Goal: Transaction & Acquisition: Purchase product/service

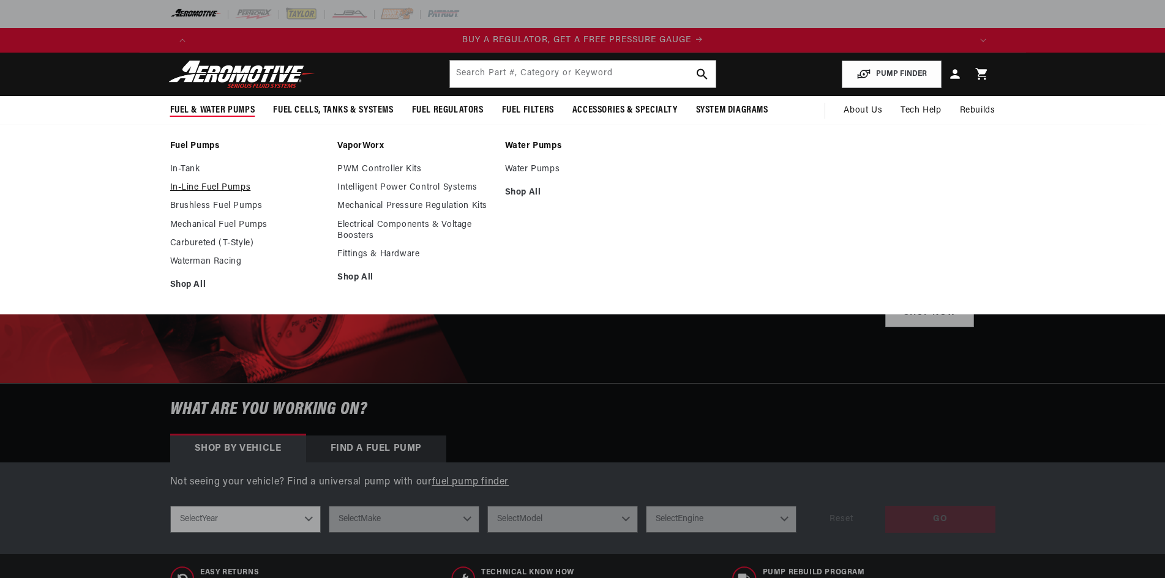
click at [197, 188] on link "In-Line Fuel Pumps" at bounding box center [247, 187] width 155 height 11
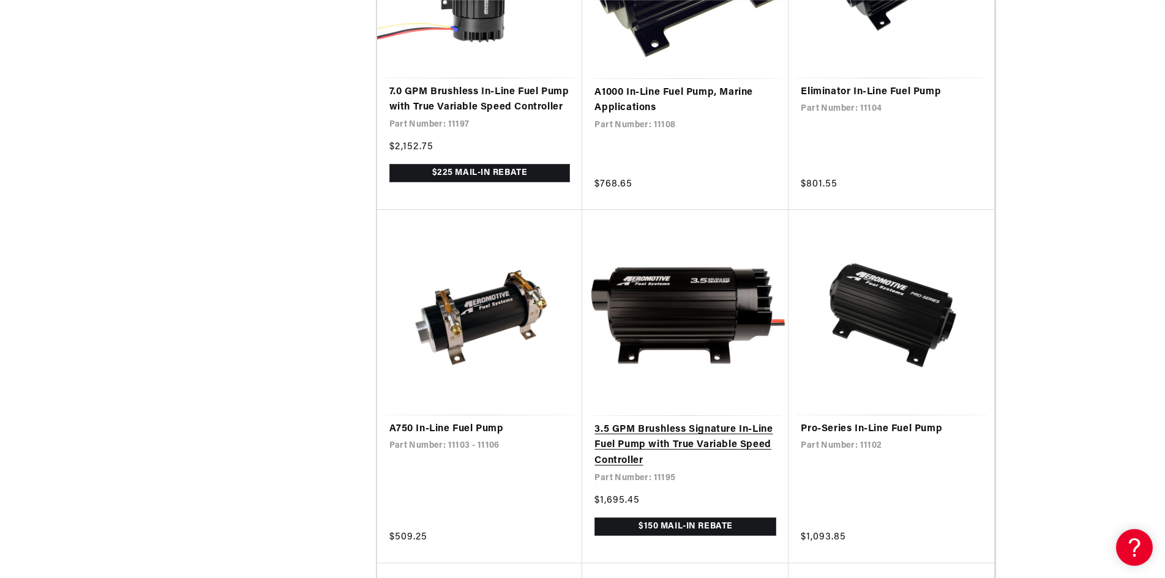
scroll to position [0, 2328]
click at [671, 456] on link "3.5 GPM Brushless Signature In-Line Fuel Pump with True Variable Speed Controll…" at bounding box center [685, 445] width 182 height 47
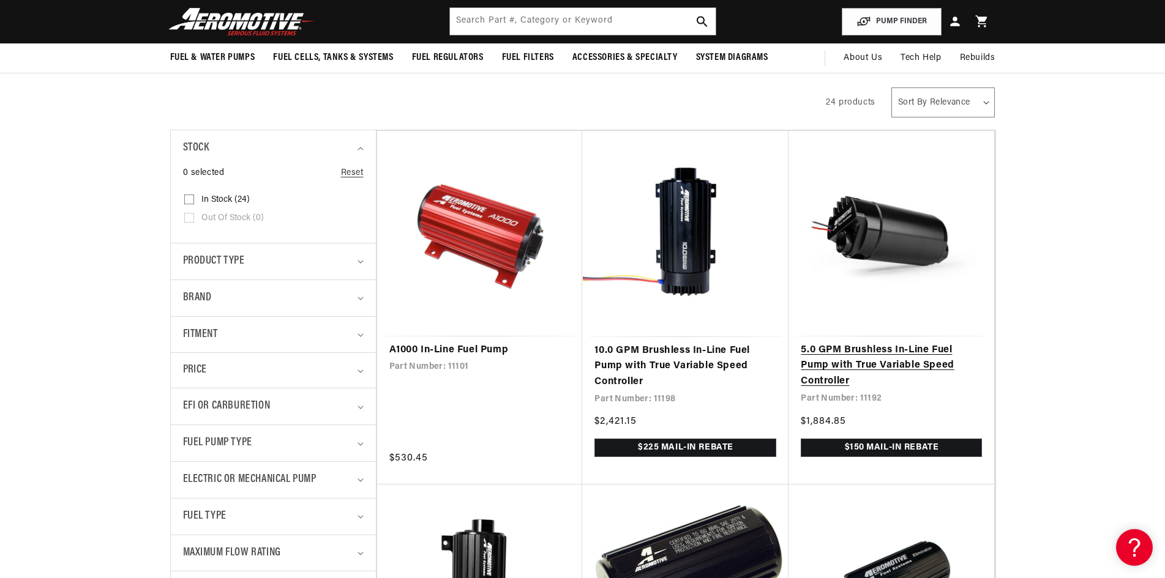
scroll to position [0, 776]
click at [823, 364] on link "5.0 GPM Brushless In-Line Fuel Pump with True Variable Speed Controller" at bounding box center [890, 366] width 181 height 47
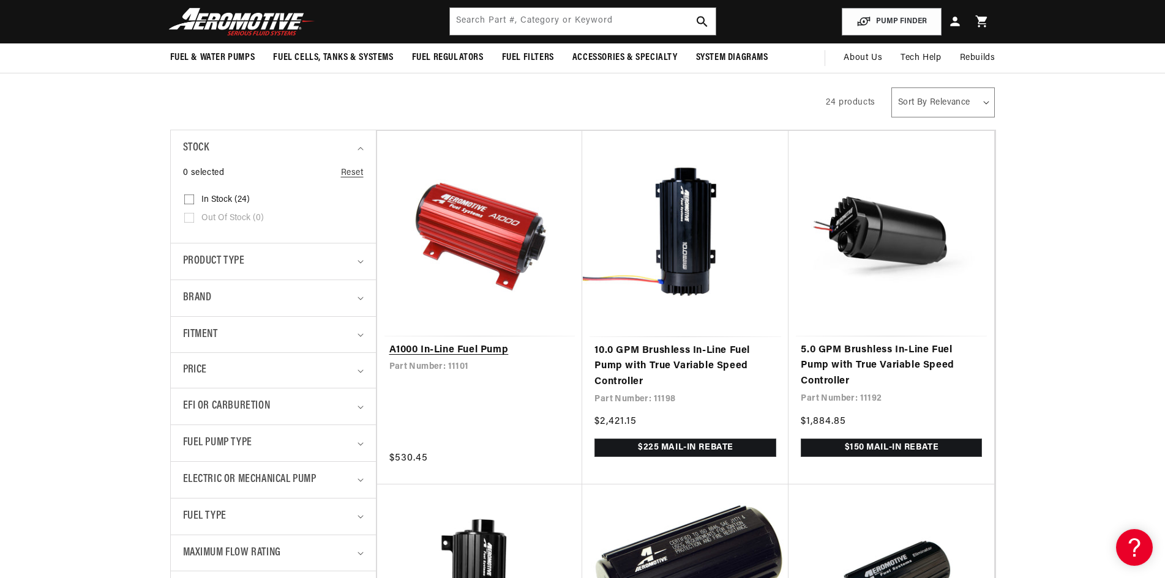
scroll to position [0, 2328]
click at [483, 349] on link "A1000 In-Line Fuel Pump" at bounding box center [479, 351] width 181 height 16
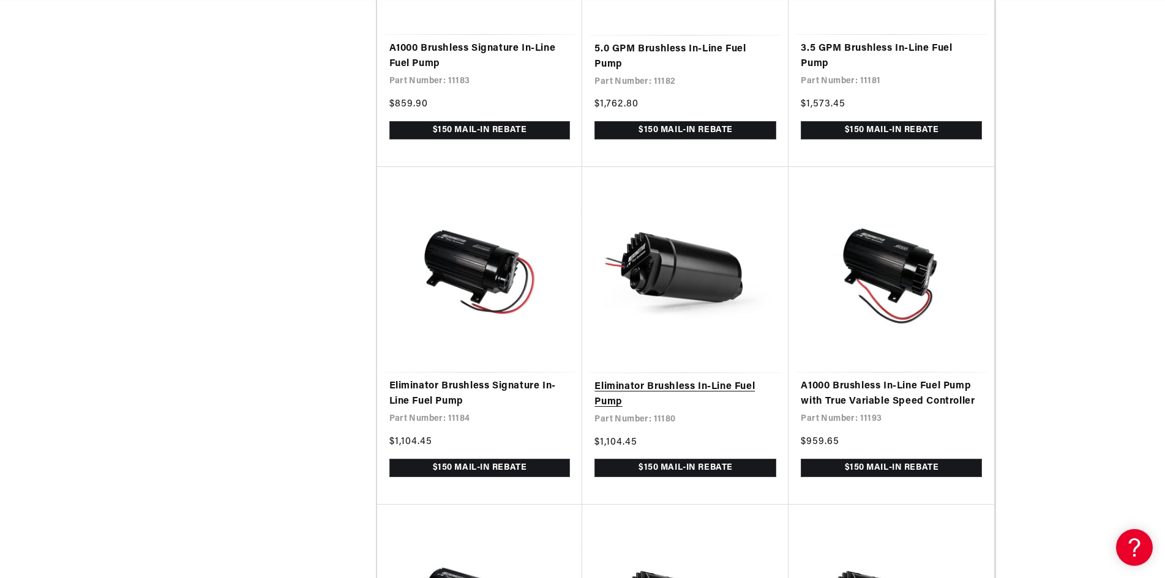
scroll to position [0, 0]
click at [694, 401] on link "Eliminator Brushless In-Line Fuel Pump" at bounding box center [685, 394] width 182 height 31
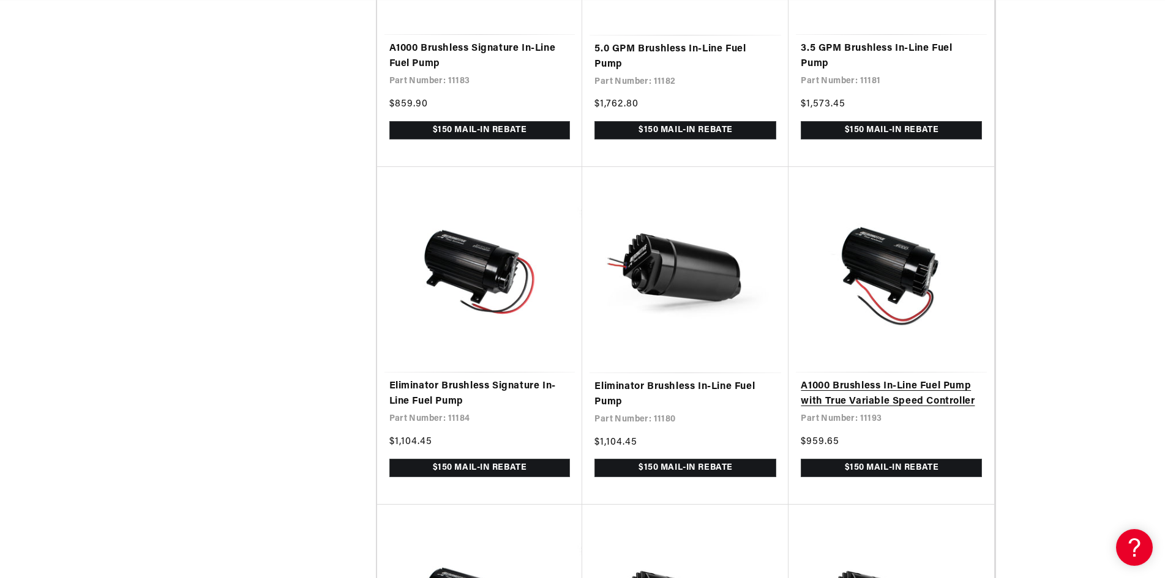
scroll to position [0, 776]
click at [931, 410] on link "A1000 Brushless In-Line Fuel Pump with True Variable Speed Controller" at bounding box center [890, 394] width 181 height 31
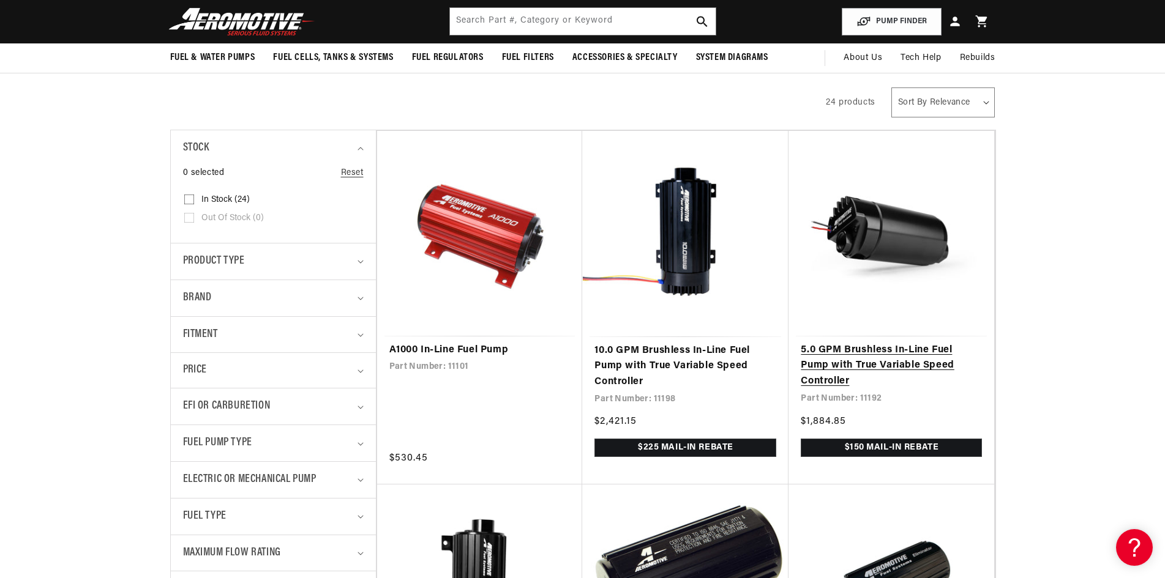
scroll to position [0, 0]
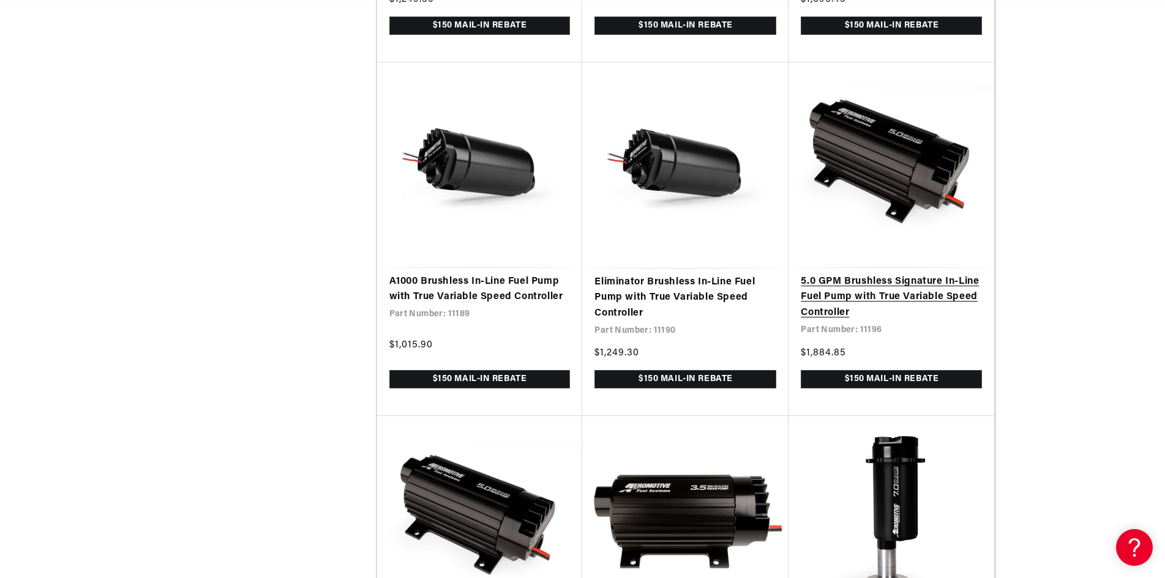
click at [836, 312] on link "5.0 GPM Brushless Signature In-Line Fuel Pump with True Variable Speed Controll…" at bounding box center [890, 297] width 181 height 47
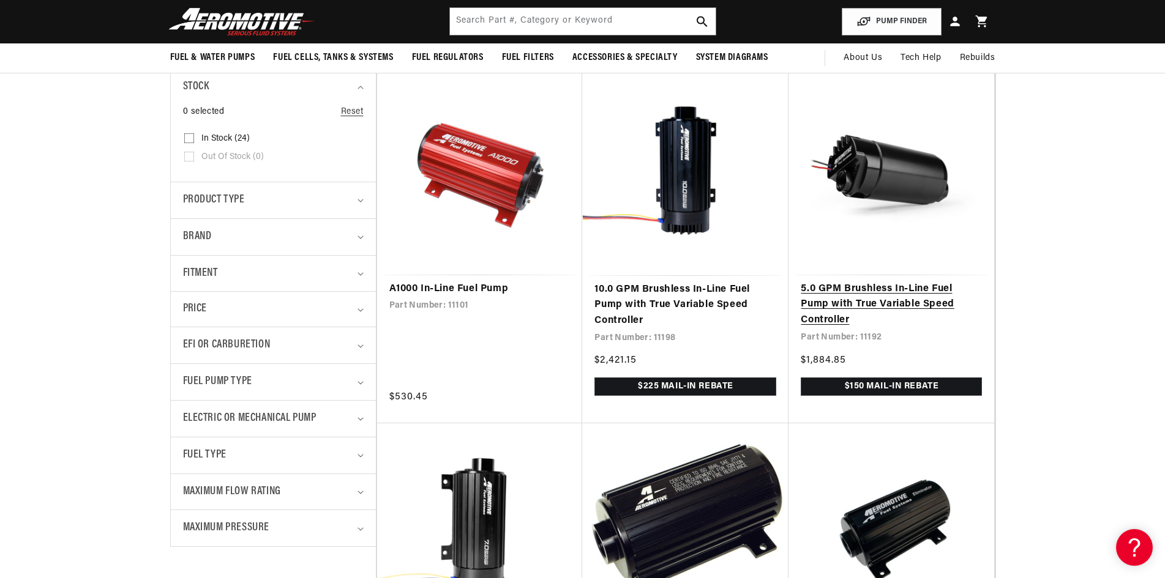
click at [873, 298] on link "5.0 GPM Brushless In-Line Fuel Pump with True Variable Speed Controller" at bounding box center [890, 305] width 181 height 47
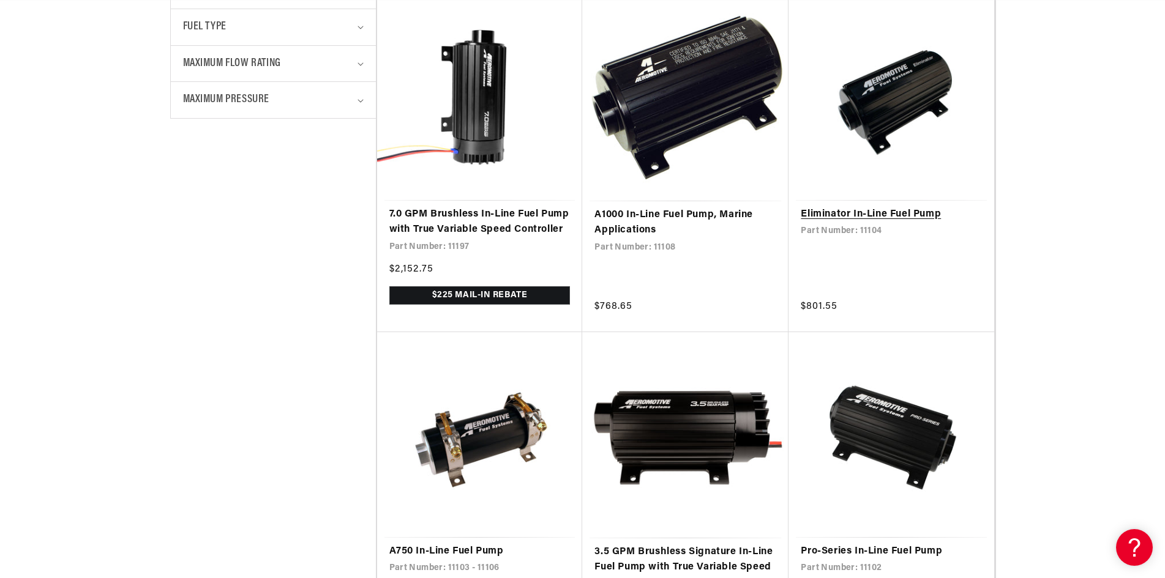
scroll to position [0, 2328]
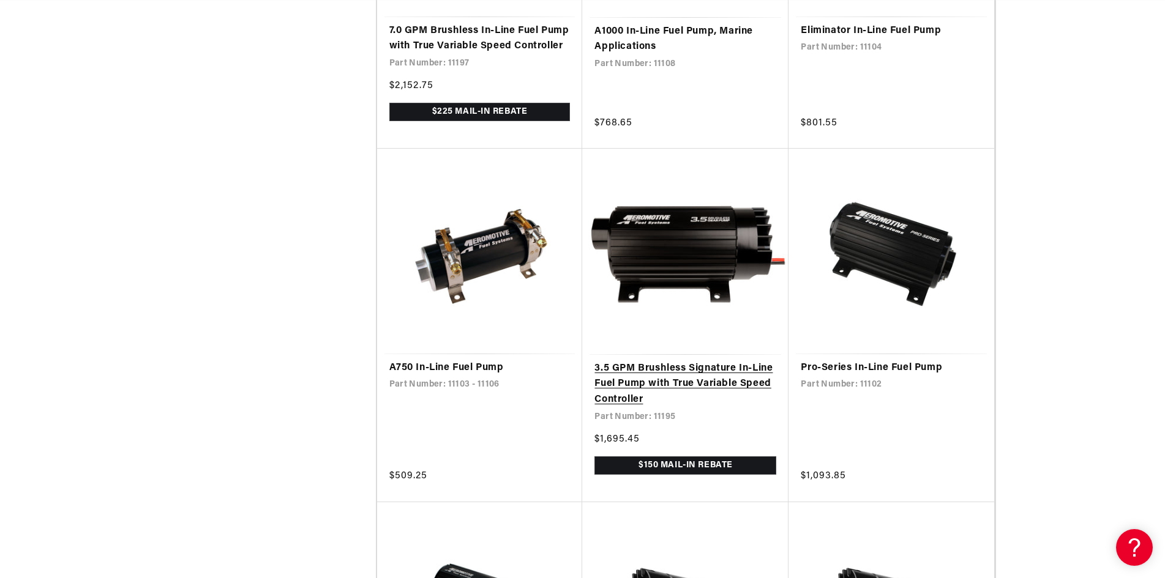
click at [709, 380] on link "3.5 GPM Brushless Signature In-Line Fuel Pump with True Variable Speed Controll…" at bounding box center [685, 384] width 182 height 47
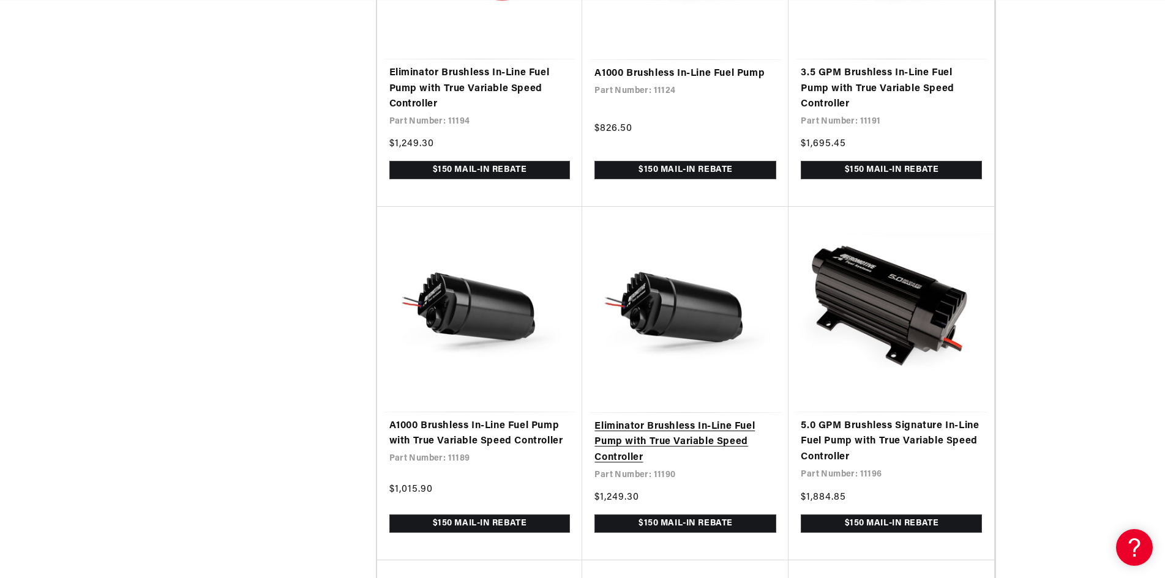
scroll to position [2203, 0]
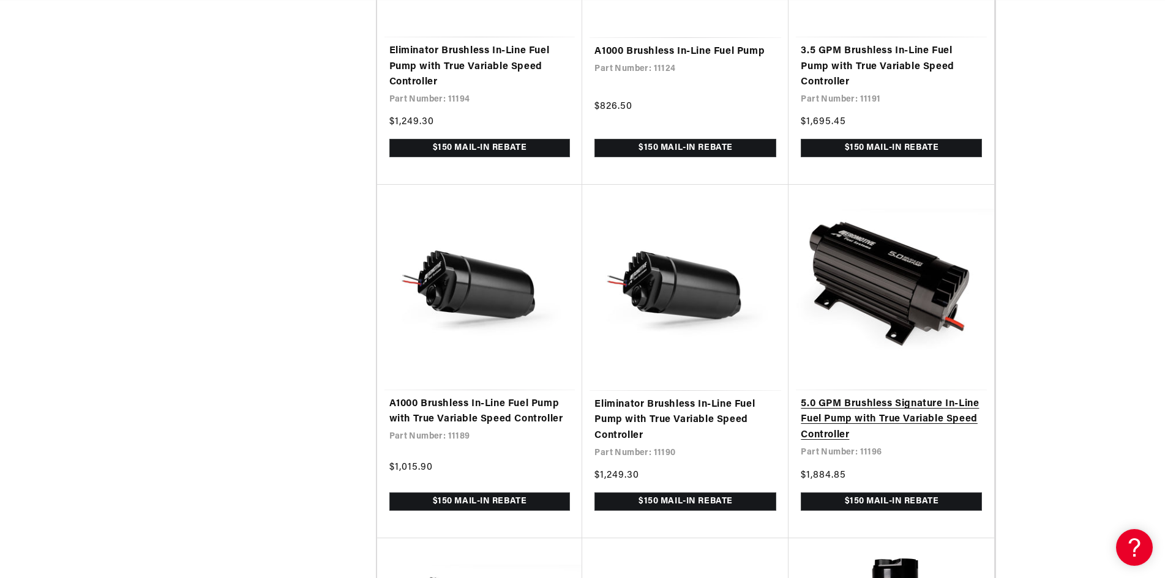
click at [851, 425] on link "5.0 GPM Brushless Signature In-Line Fuel Pump with True Variable Speed Controll…" at bounding box center [890, 420] width 181 height 47
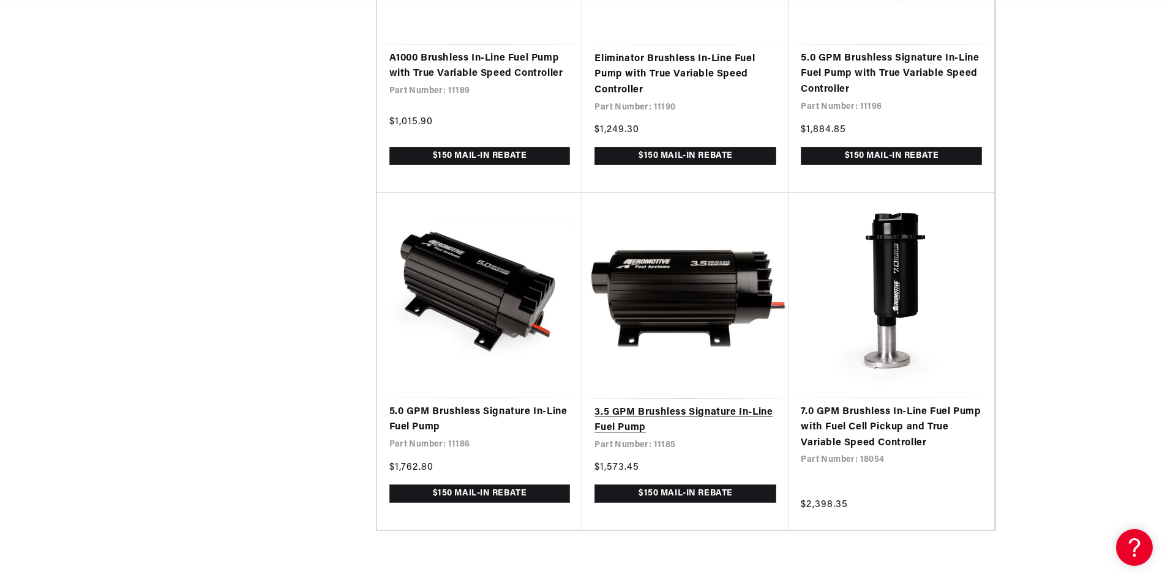
scroll to position [2570, 0]
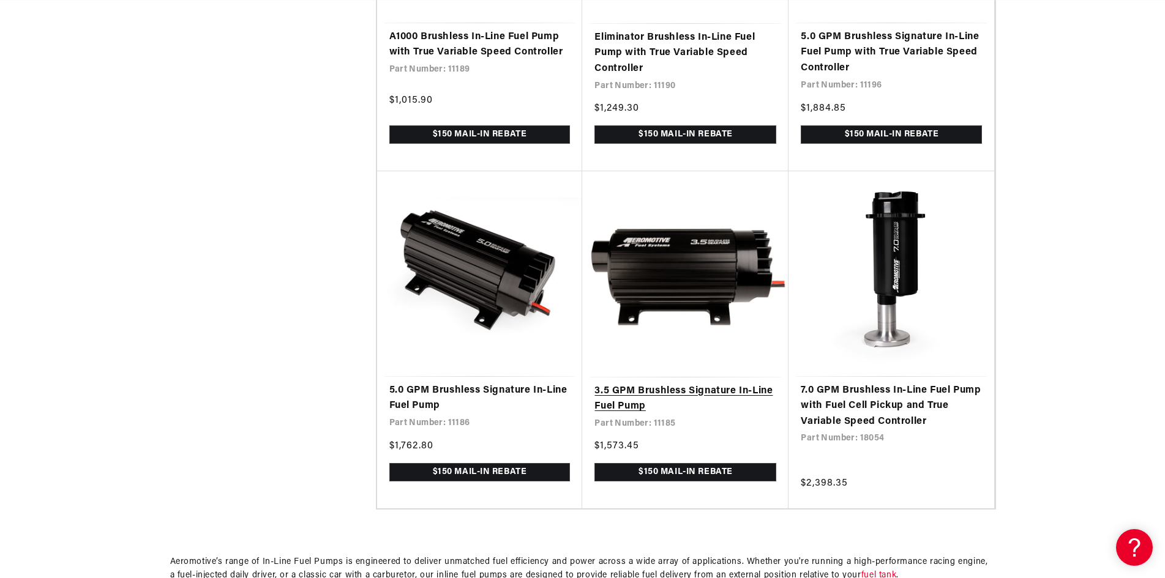
click at [624, 412] on link "3.5 GPM Brushless Signature In-Line Fuel Pump" at bounding box center [685, 399] width 182 height 31
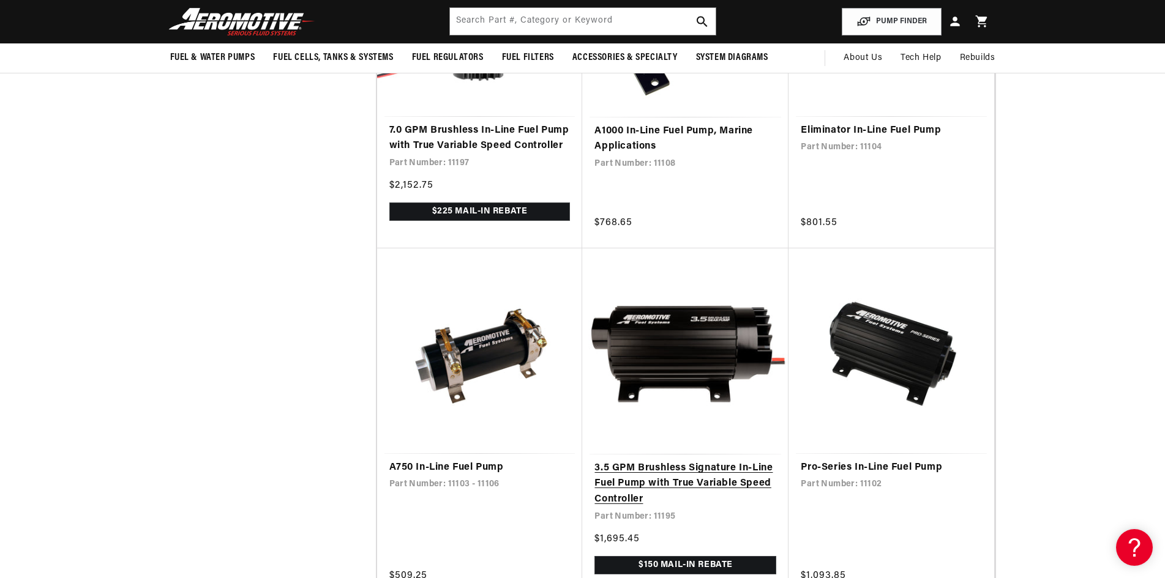
scroll to position [773, 0]
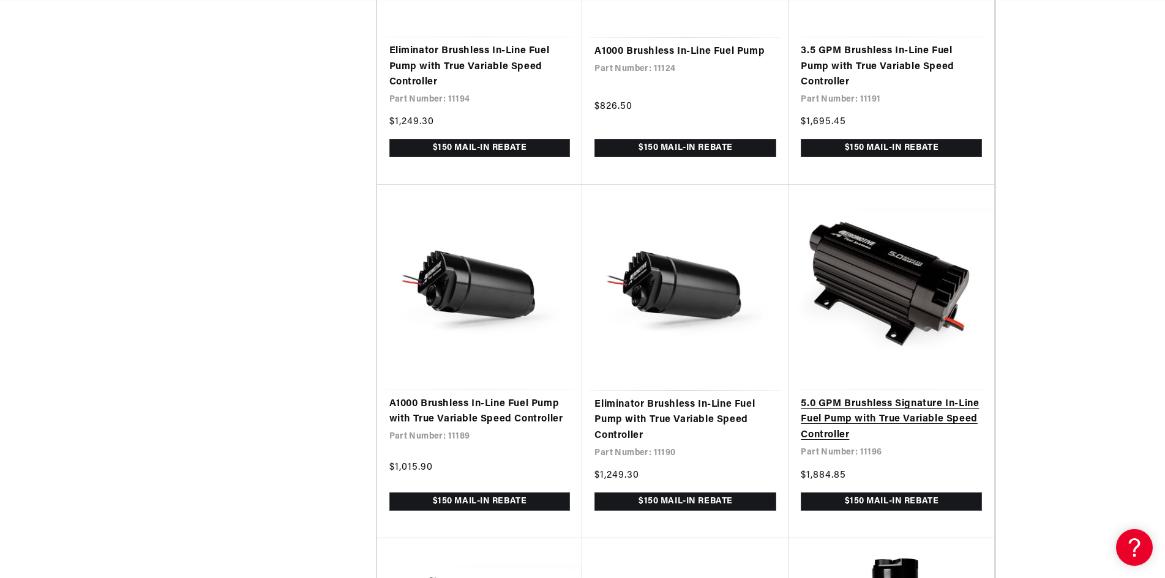
click at [884, 437] on link "5.0 GPM Brushless Signature In-Line Fuel Pump with True Variable Speed Controll…" at bounding box center [890, 420] width 181 height 47
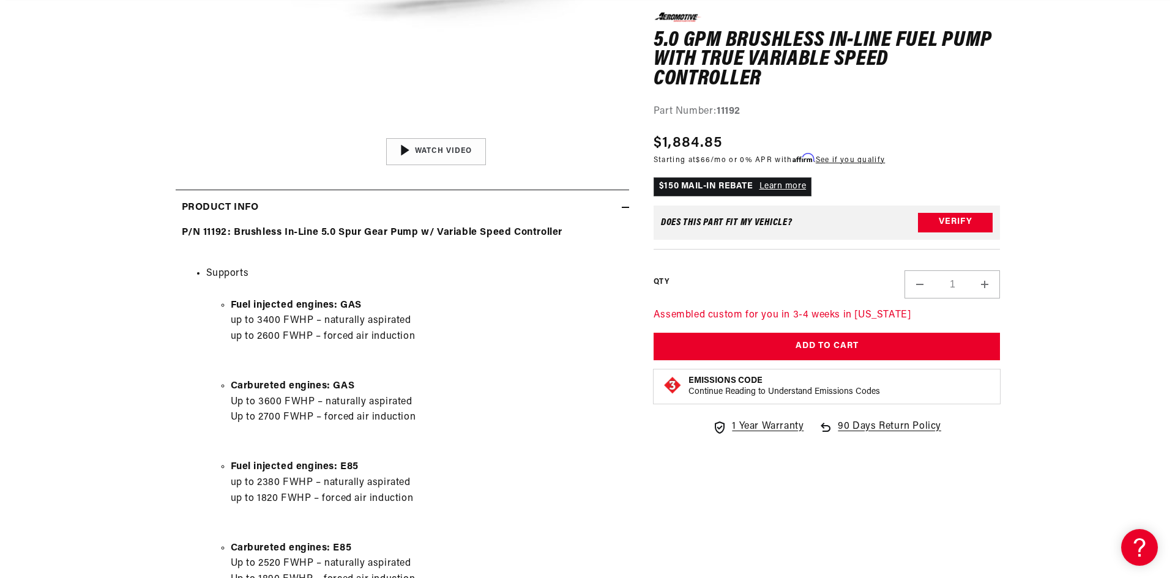
scroll to position [0, 2328]
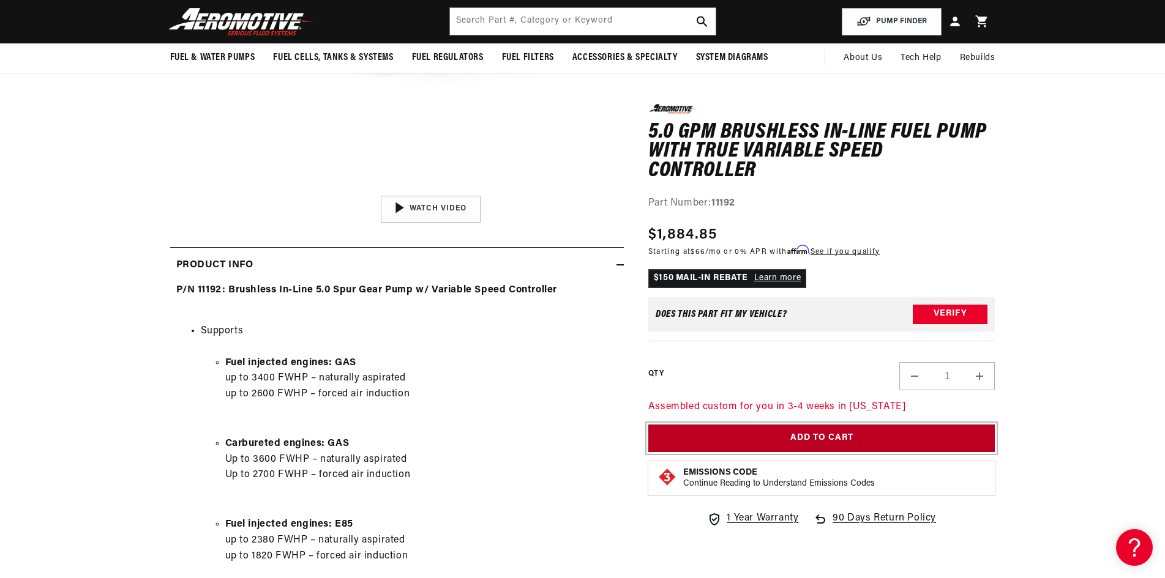
click at [766, 428] on button "Add to Cart" at bounding box center [821, 439] width 347 height 28
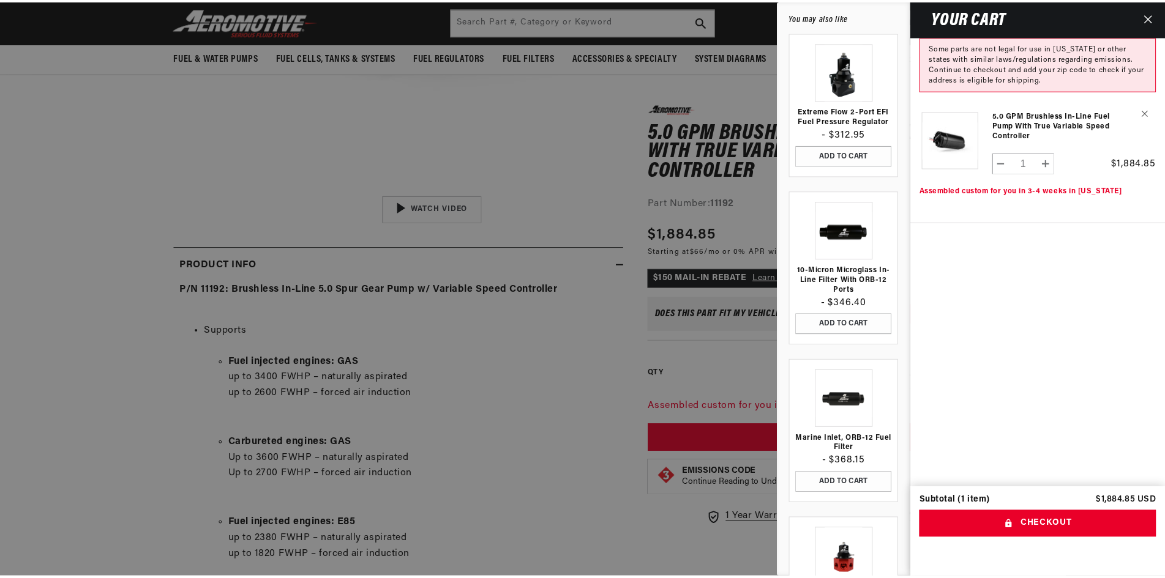
scroll to position [0, 0]
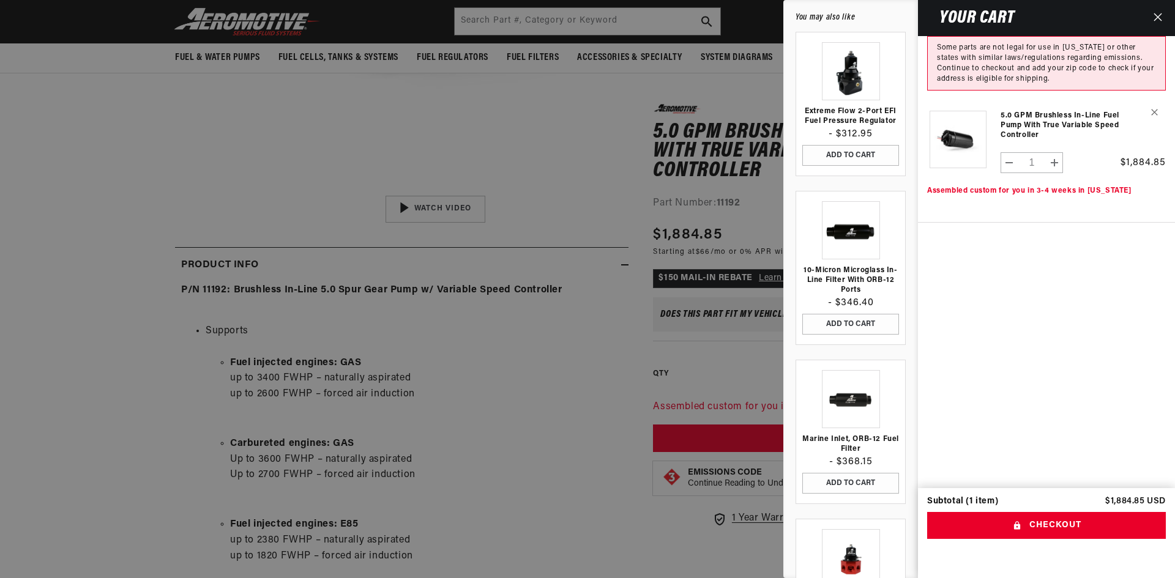
click at [1157, 13] on icon "Close" at bounding box center [1158, 17] width 9 height 9
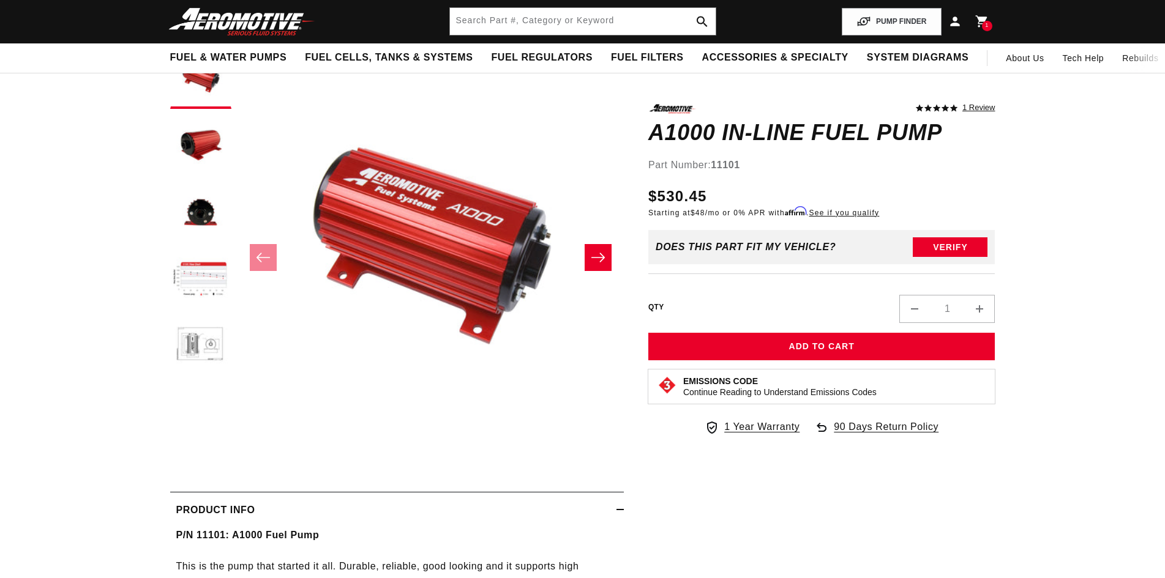
scroll to position [0, 776]
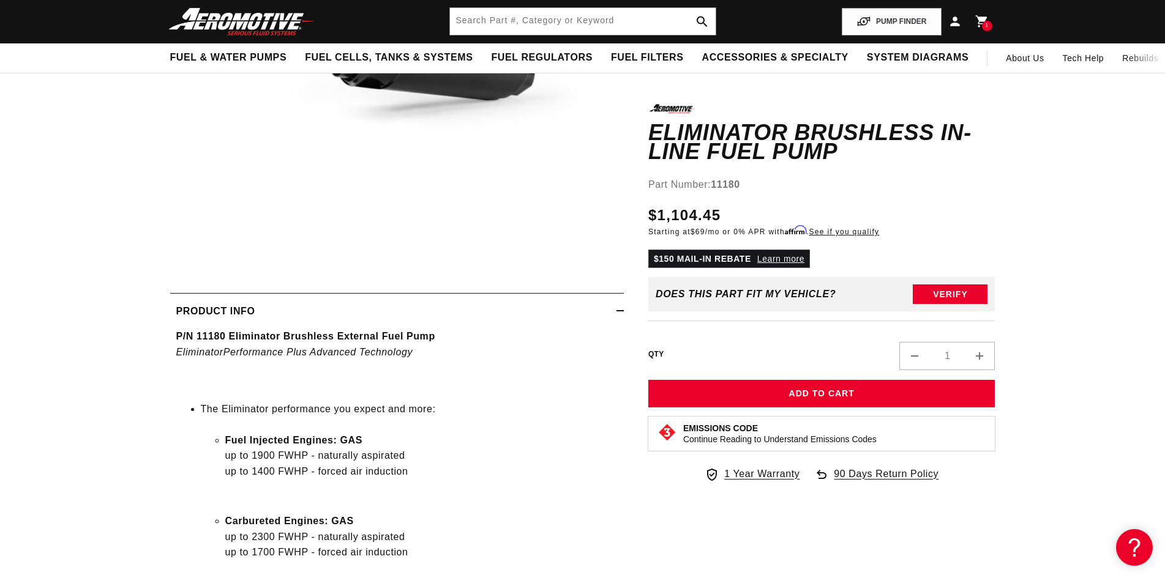
scroll to position [122, 0]
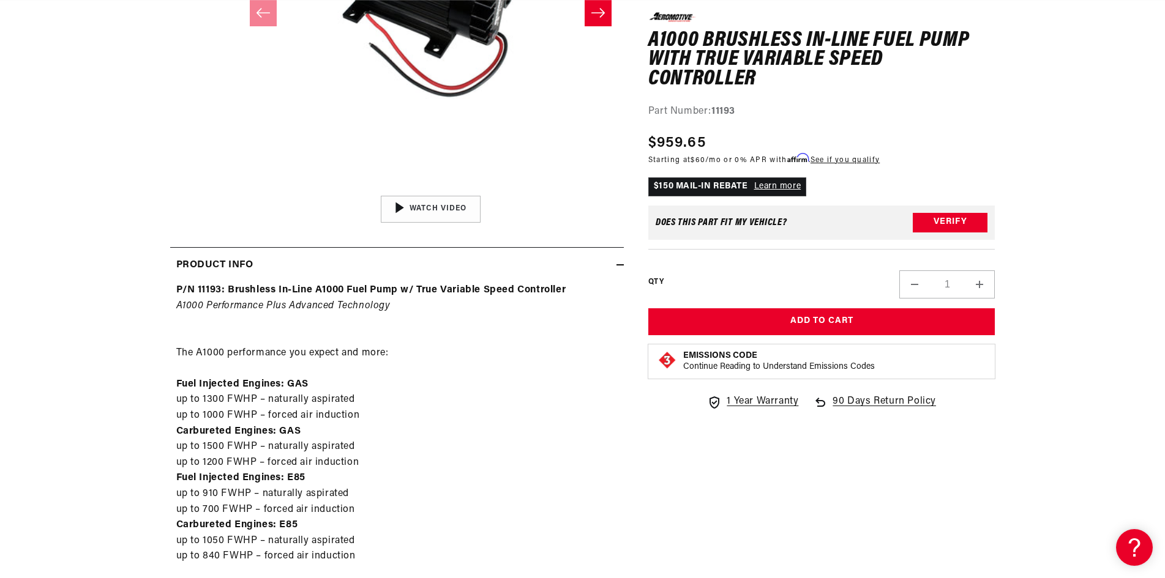
scroll to position [0, 1552]
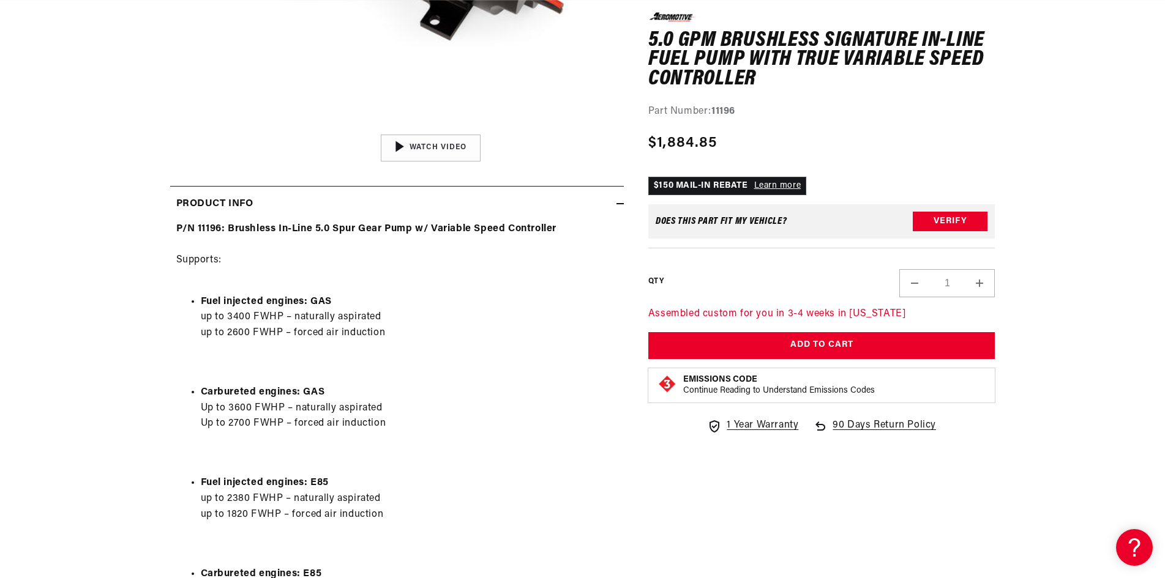
scroll to position [0, 1552]
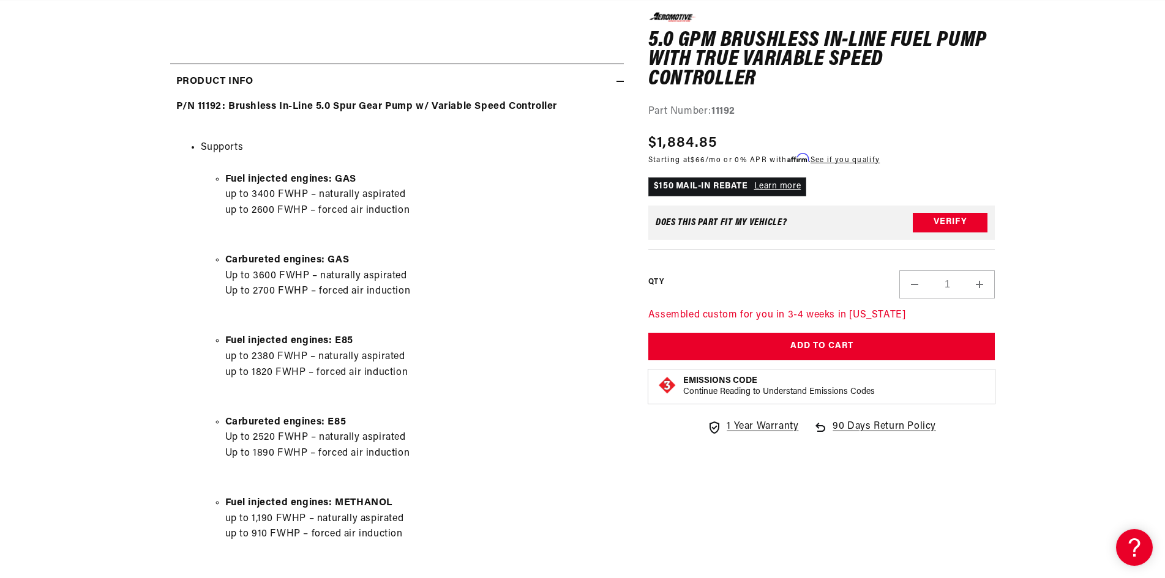
scroll to position [0, 776]
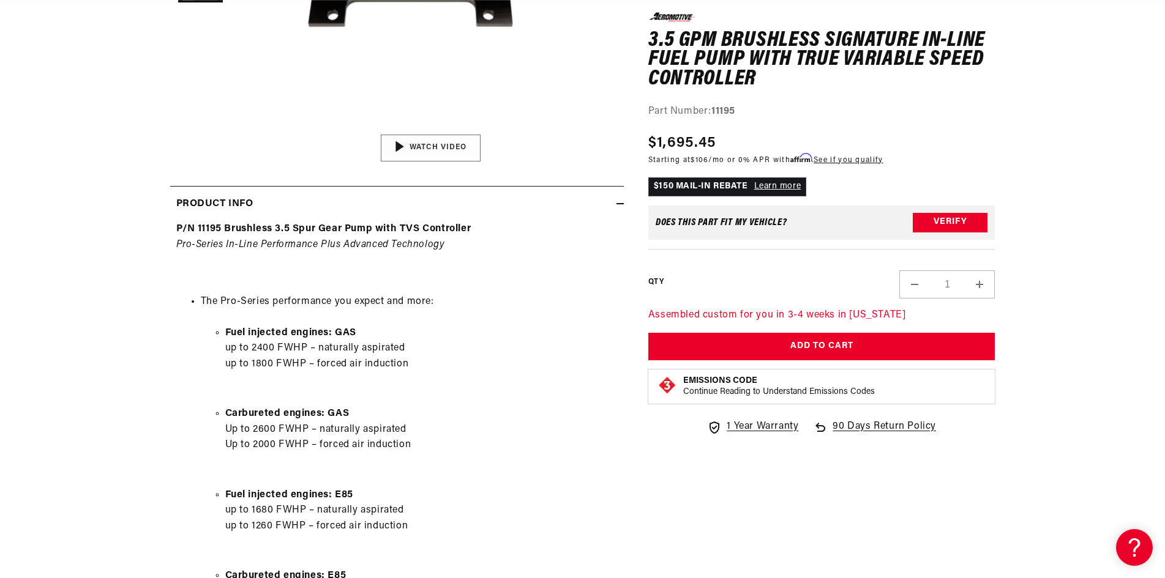
scroll to position [0, 776]
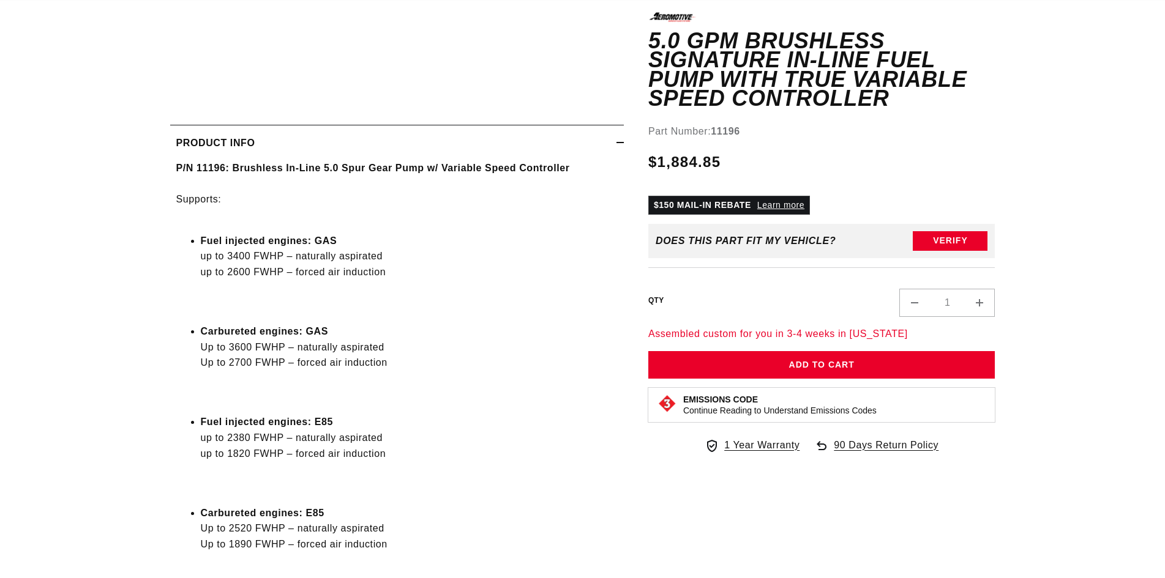
scroll to position [1, 0]
